Goal: Download file/media: Obtain a digital file from the website

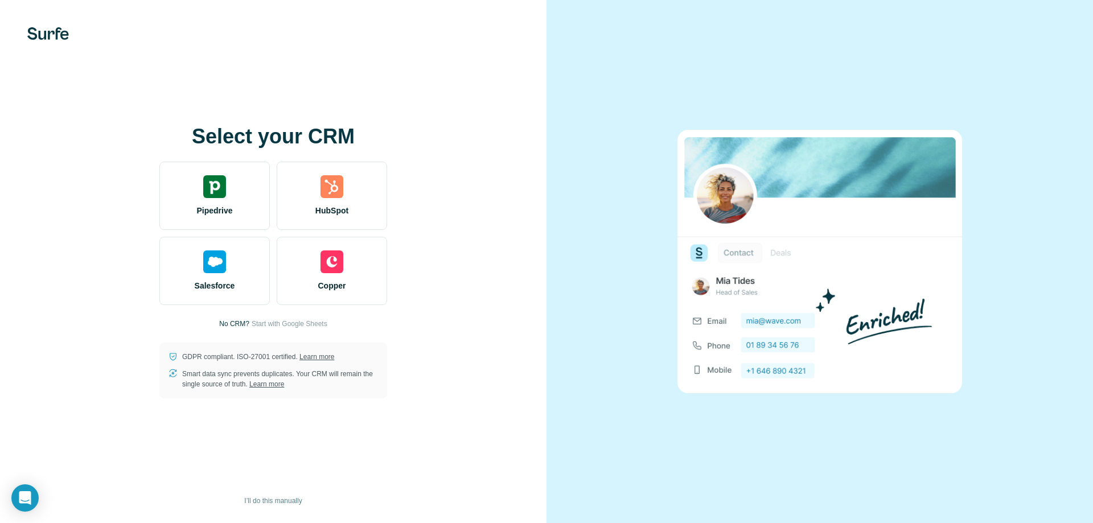
click at [274, 330] on div "Select your CRM Pipedrive HubSpot Salesforce Copper No CRM? Start with Google S…" at bounding box center [273, 261] width 501 height 273
click at [274, 323] on span "Start with Google Sheets" at bounding box center [290, 324] width 76 height 10
click at [297, 324] on span "Start with Google Sheets" at bounding box center [290, 324] width 76 height 10
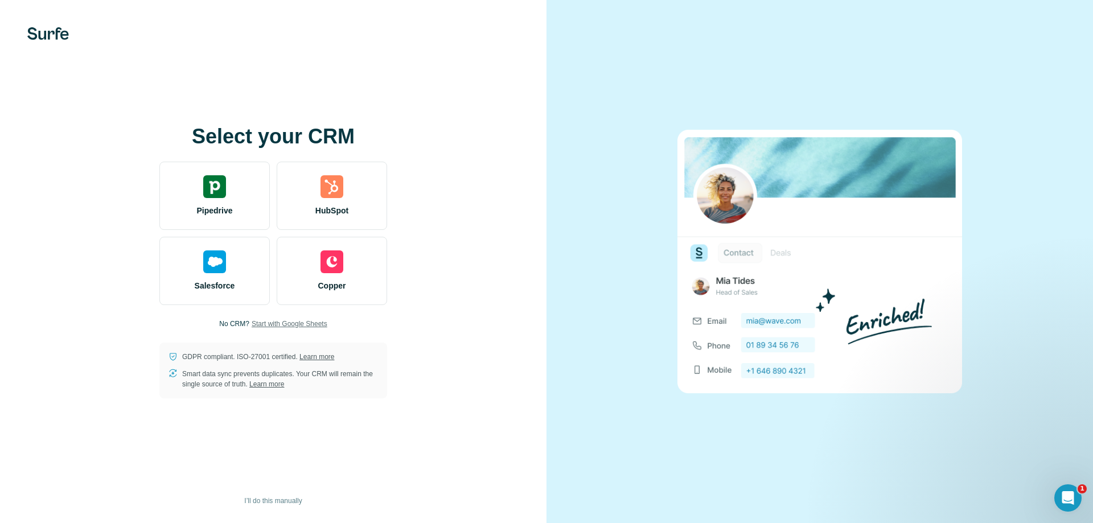
click at [297, 324] on span "Start with Google Sheets" at bounding box center [290, 324] width 76 height 10
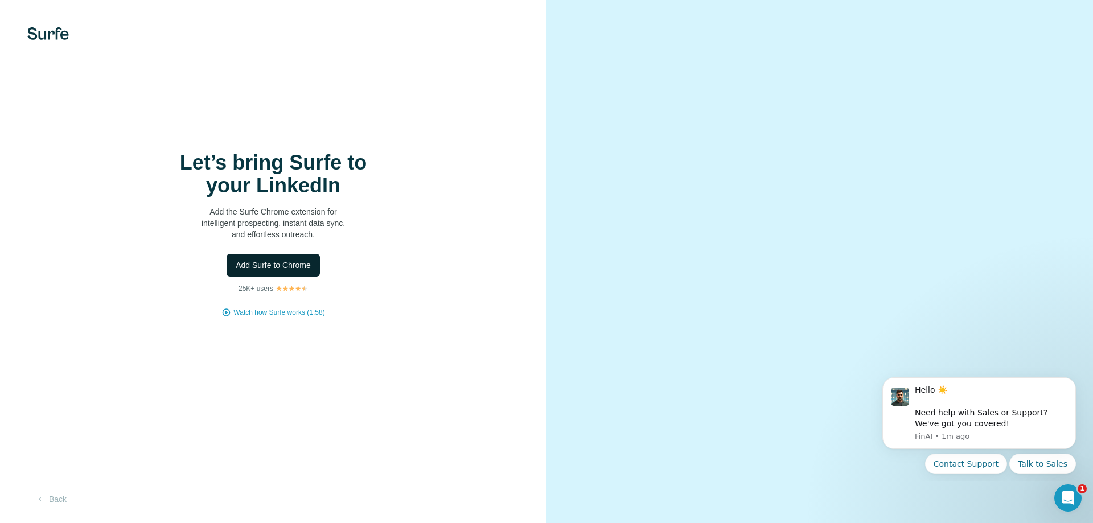
click at [270, 266] on span "Add Surfe to Chrome" at bounding box center [273, 265] width 75 height 11
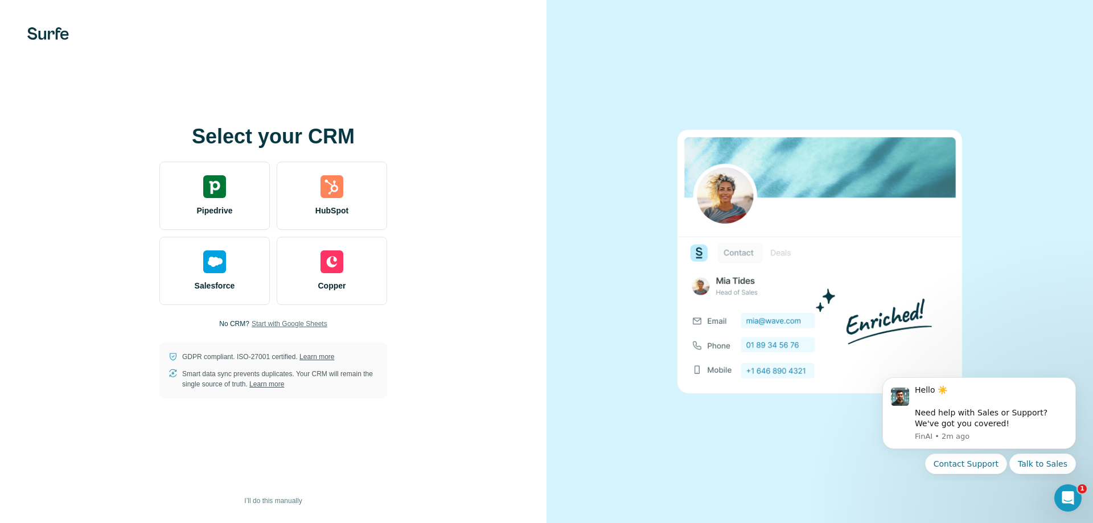
click at [274, 319] on span "Start with Google Sheets" at bounding box center [290, 324] width 76 height 10
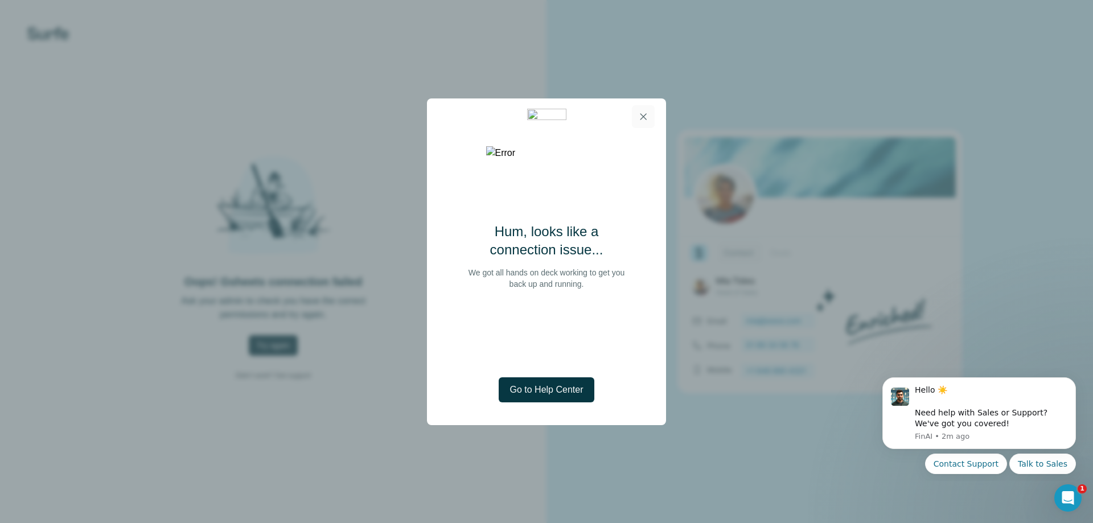
click at [648, 107] on button "button" at bounding box center [643, 116] width 23 height 23
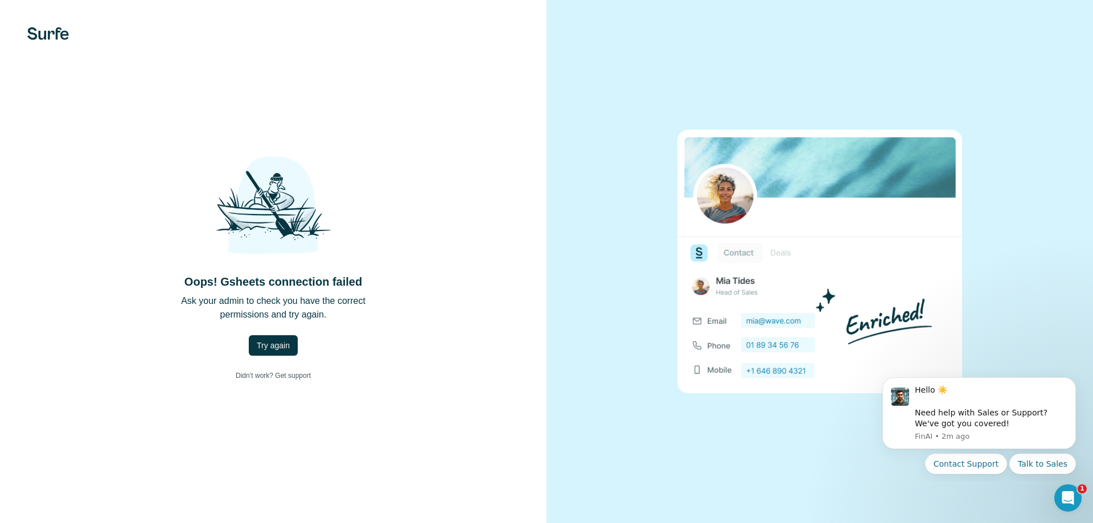
click at [624, 118] on div at bounding box center [819, 261] width 546 height 523
